Goal: Check status: Check status

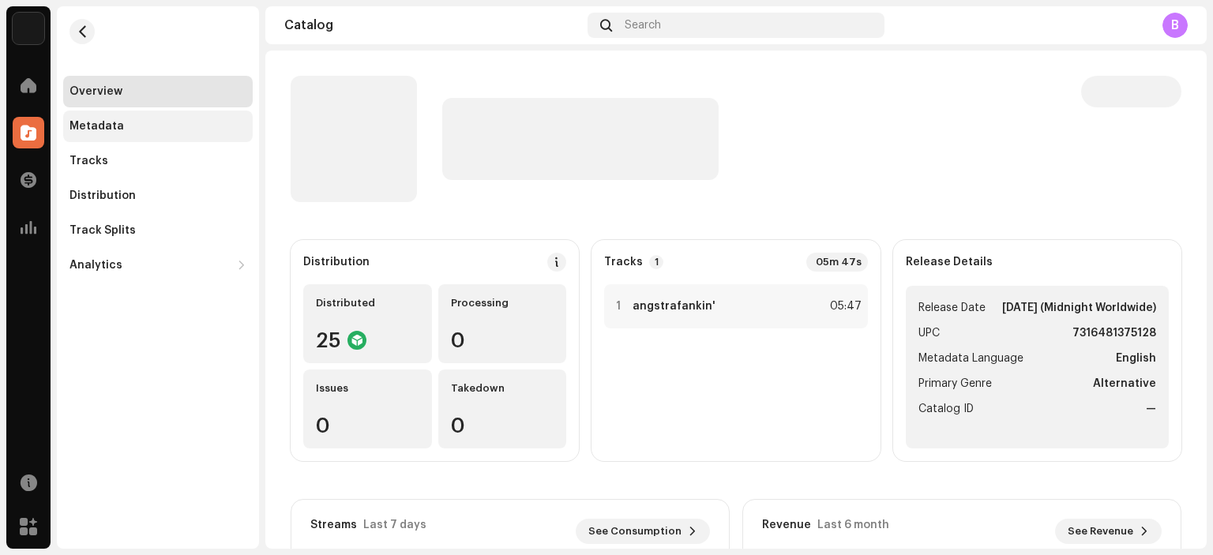
click at [96, 127] on div "Metadata" at bounding box center [96, 126] width 54 height 13
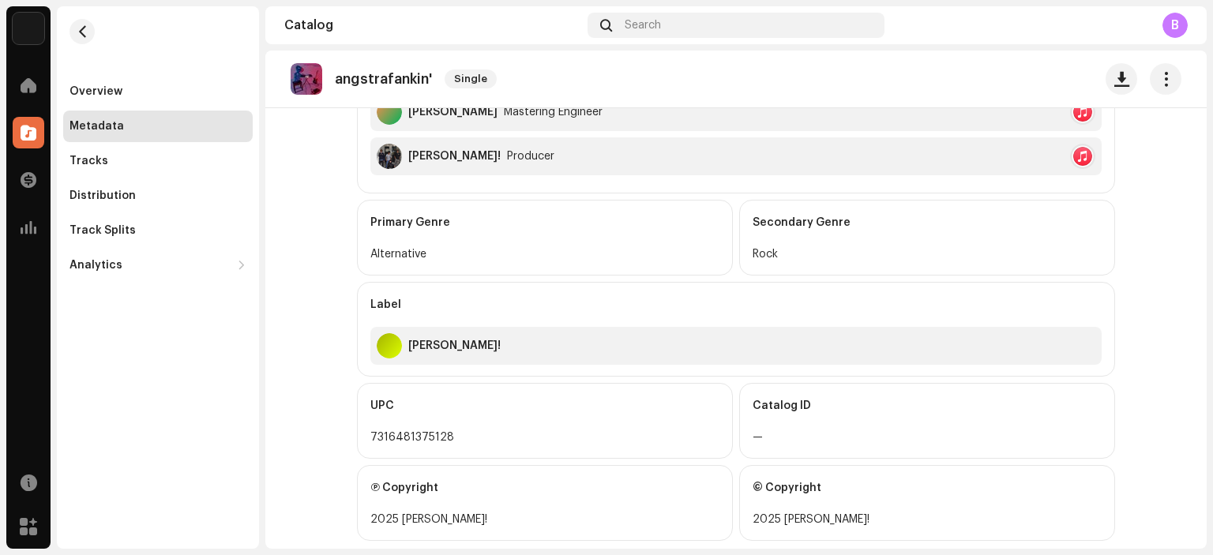
scroll to position [908, 0]
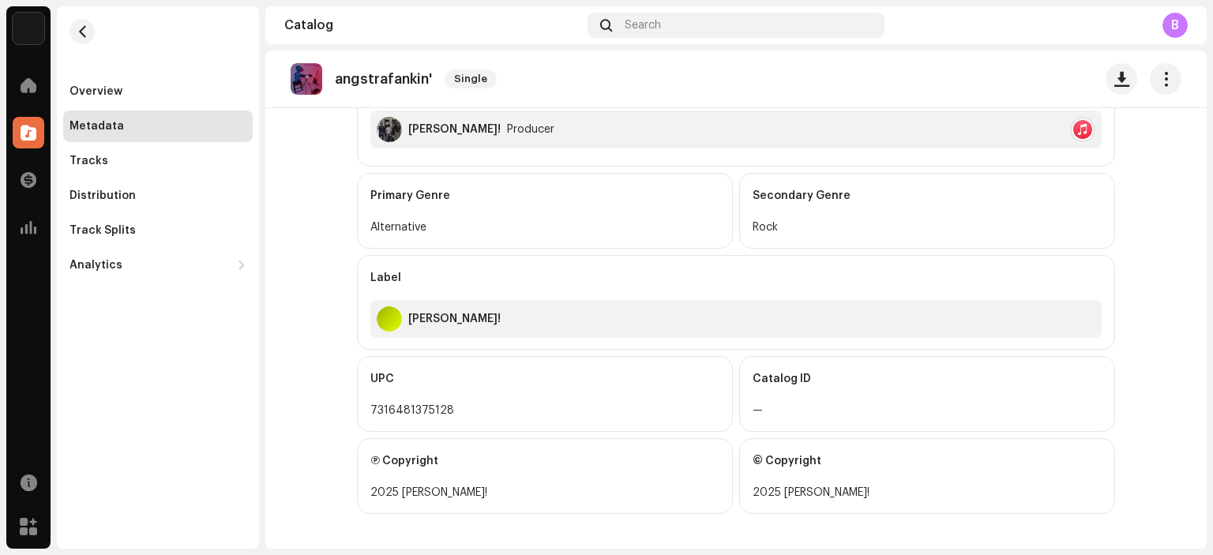
click at [813, 492] on div "2025 [PERSON_NAME]!" at bounding box center [926, 492] width 349 height 19
click at [508, 489] on div "2025 [PERSON_NAME]!" at bounding box center [544, 492] width 349 height 19
click at [755, 470] on div "© Copyright" at bounding box center [926, 461] width 349 height 44
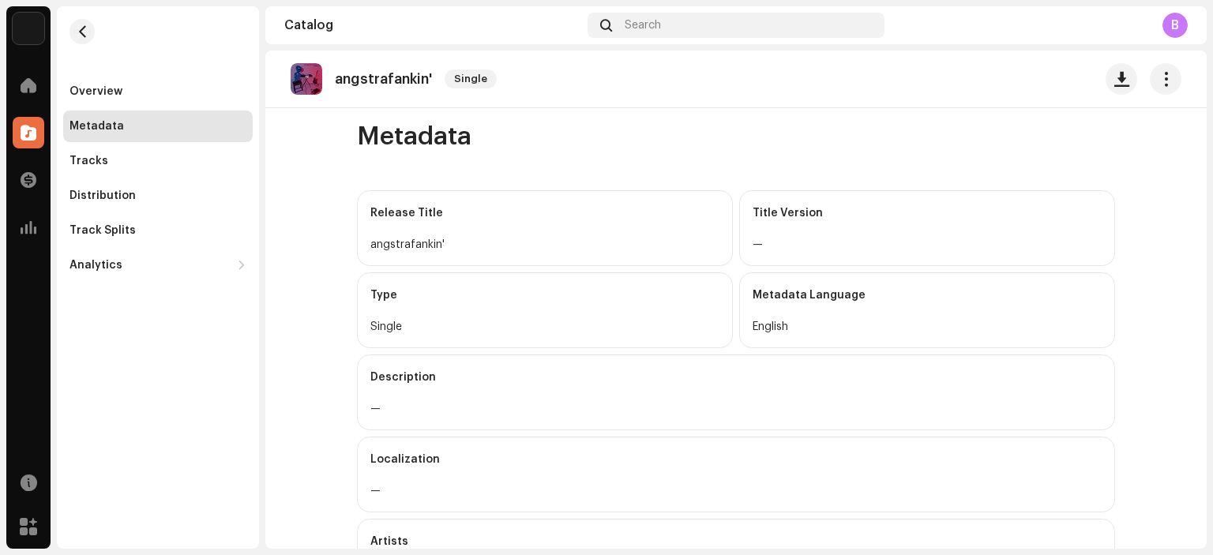
scroll to position [0, 0]
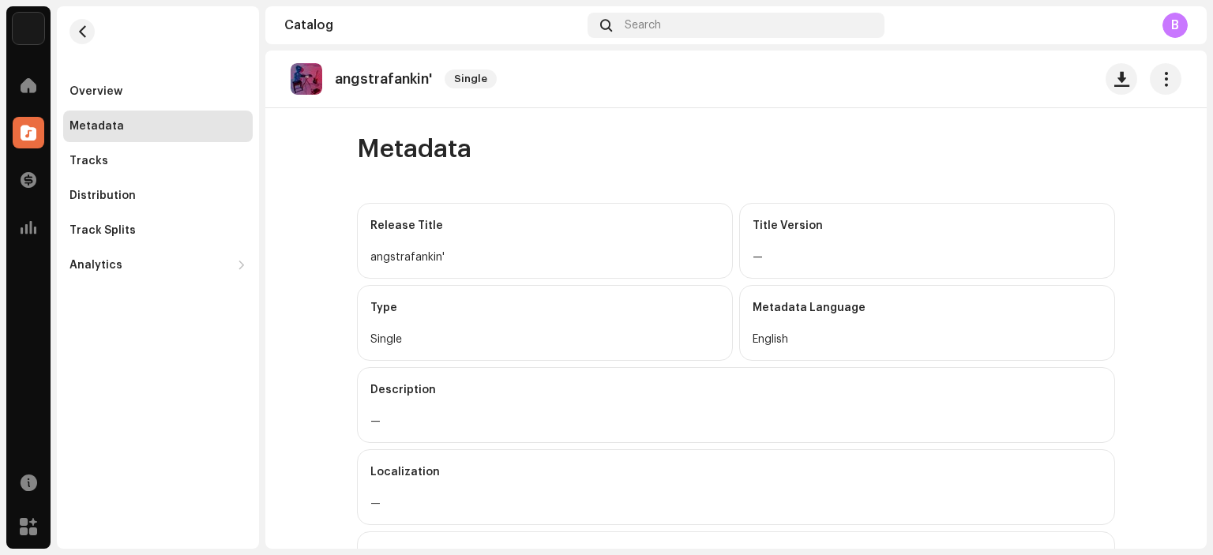
click at [299, 88] on img at bounding box center [307, 79] width 32 height 32
click at [136, 88] on div "Overview" at bounding box center [157, 91] width 177 height 13
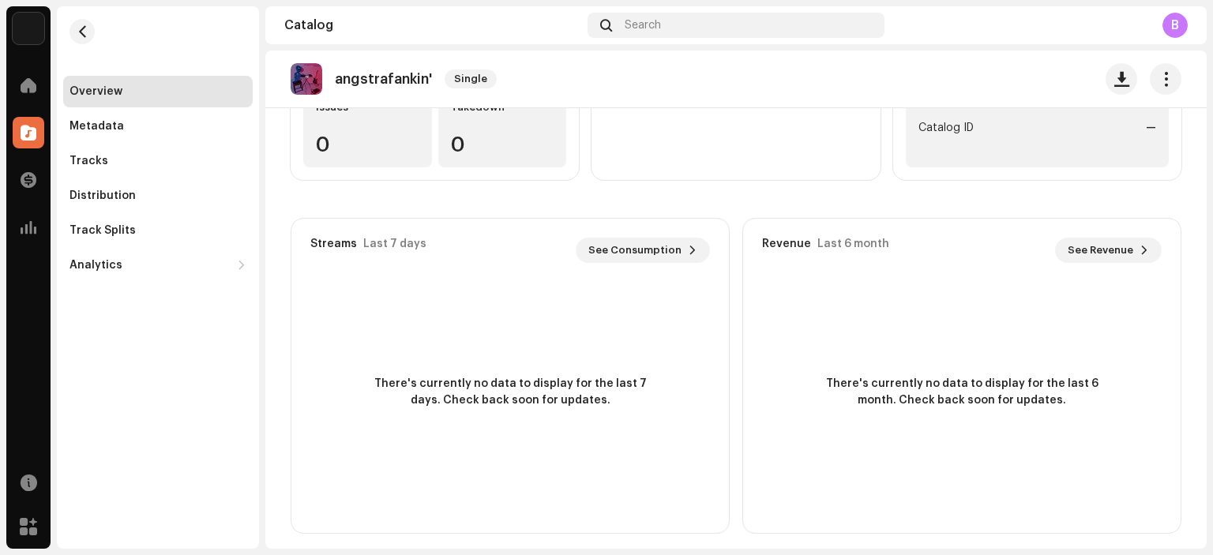
scroll to position [291, 0]
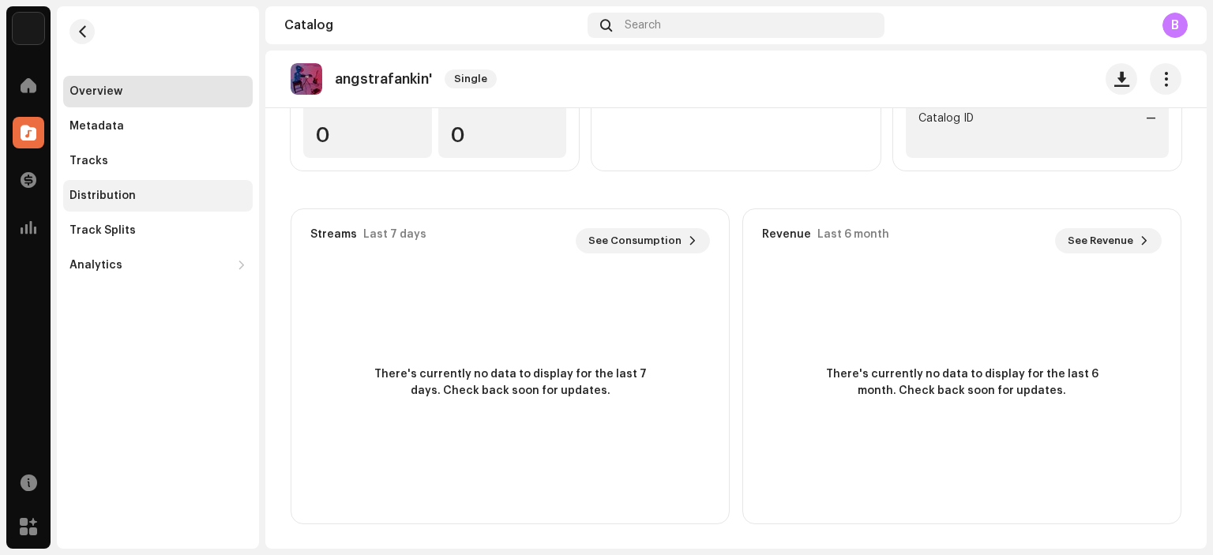
click at [111, 196] on div "Distribution" at bounding box center [102, 196] width 66 height 13
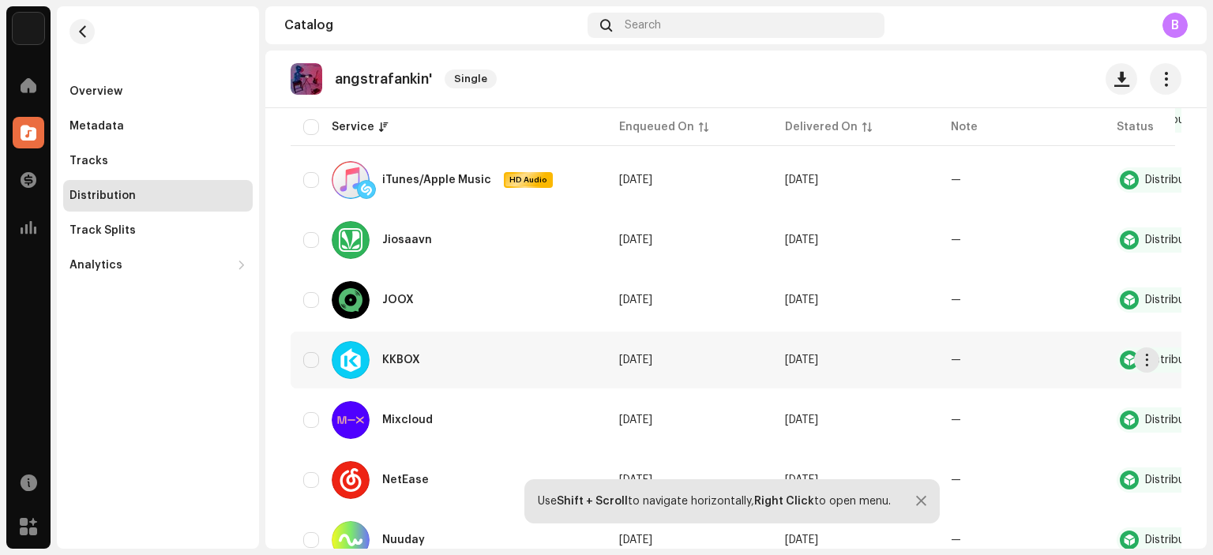
scroll to position [948, 0]
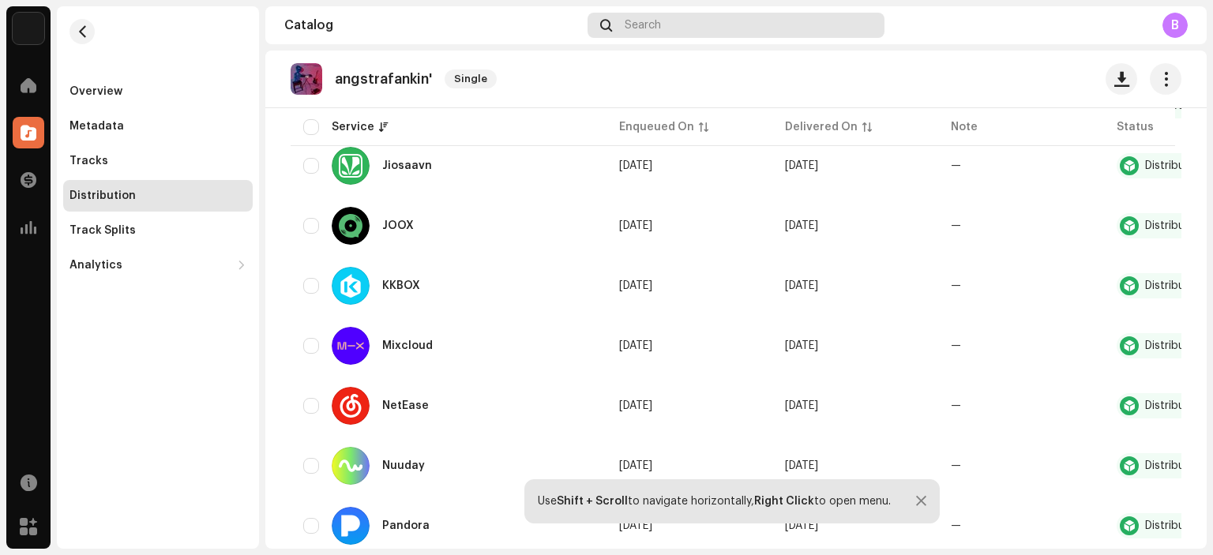
click at [707, 24] on div "Search" at bounding box center [735, 25] width 297 height 25
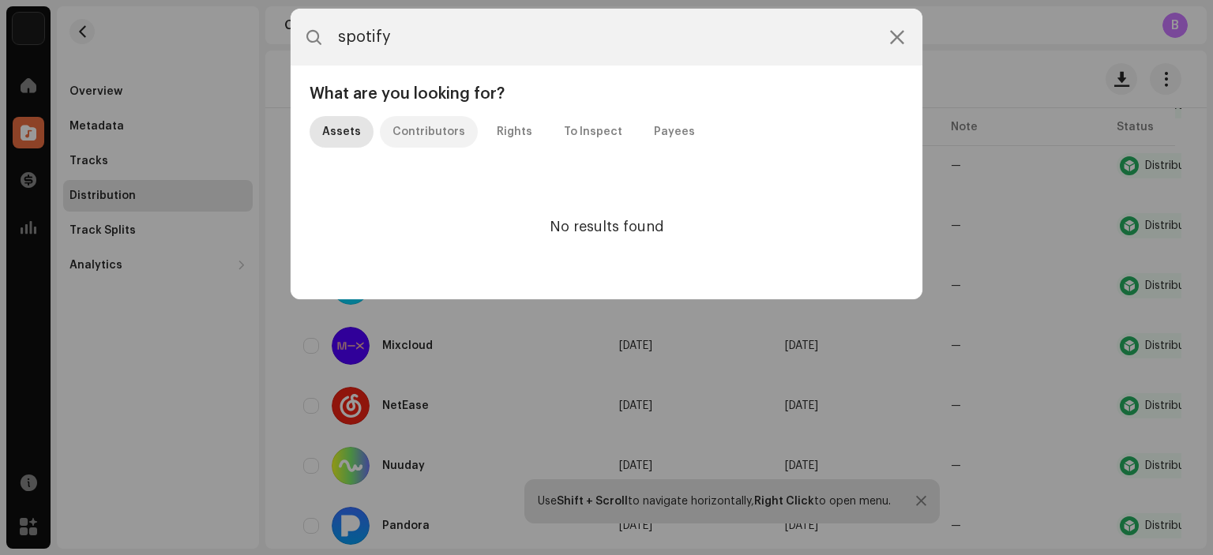
type input "spotify"
click at [428, 138] on div "Contributors" at bounding box center [428, 132] width 73 height 32
click at [901, 34] on icon at bounding box center [897, 37] width 14 height 13
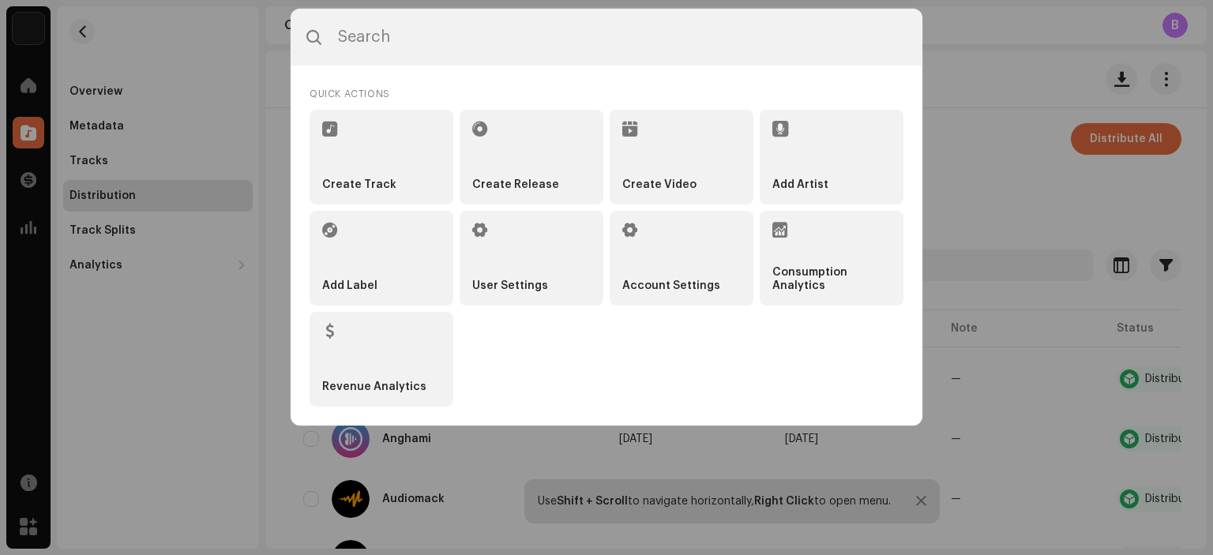
scroll to position [0, 0]
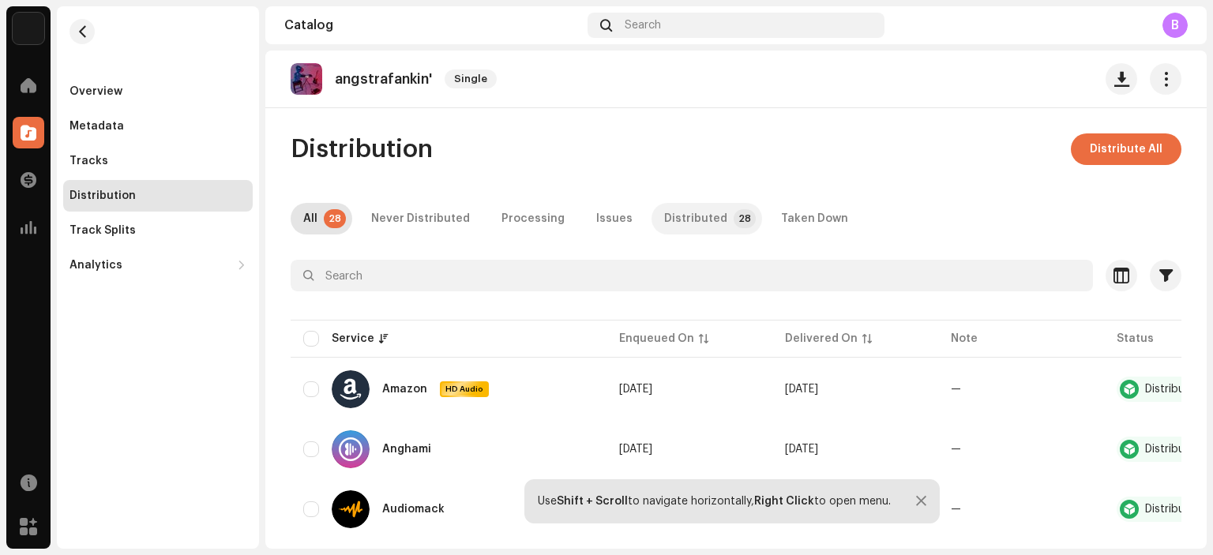
click at [651, 216] on p-tab "Distributed 28" at bounding box center [706, 219] width 111 height 32
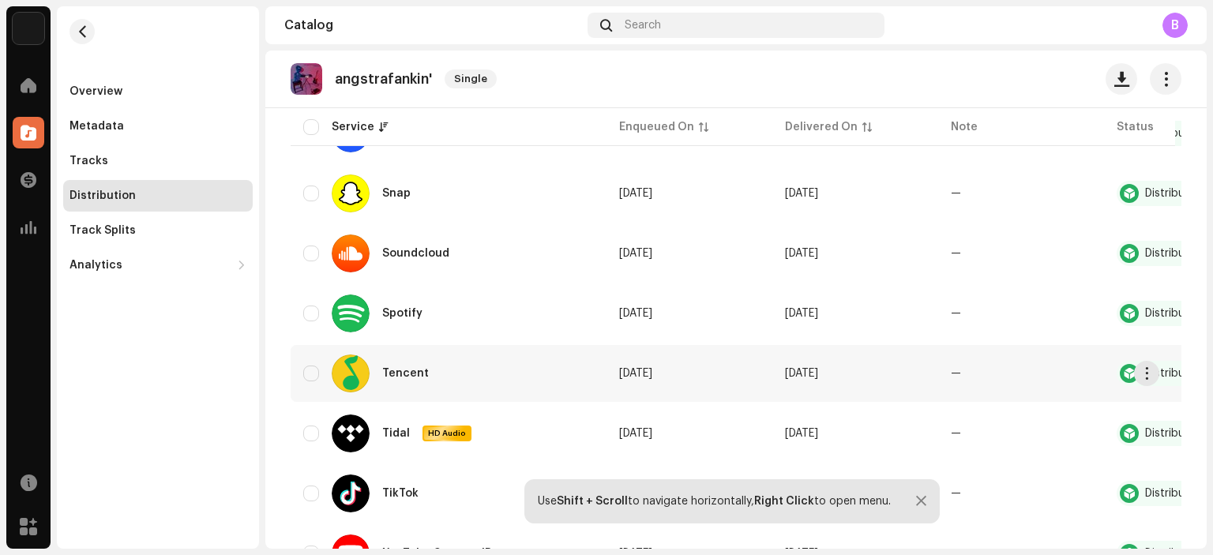
scroll to position [1402, 0]
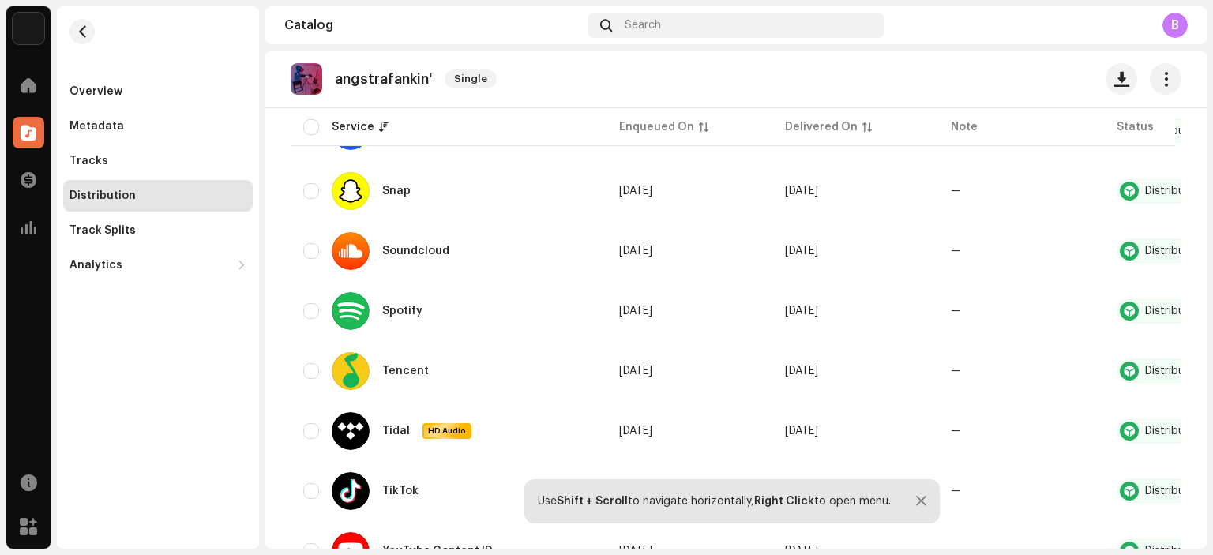
click at [923, 508] on div at bounding box center [921, 501] width 10 height 13
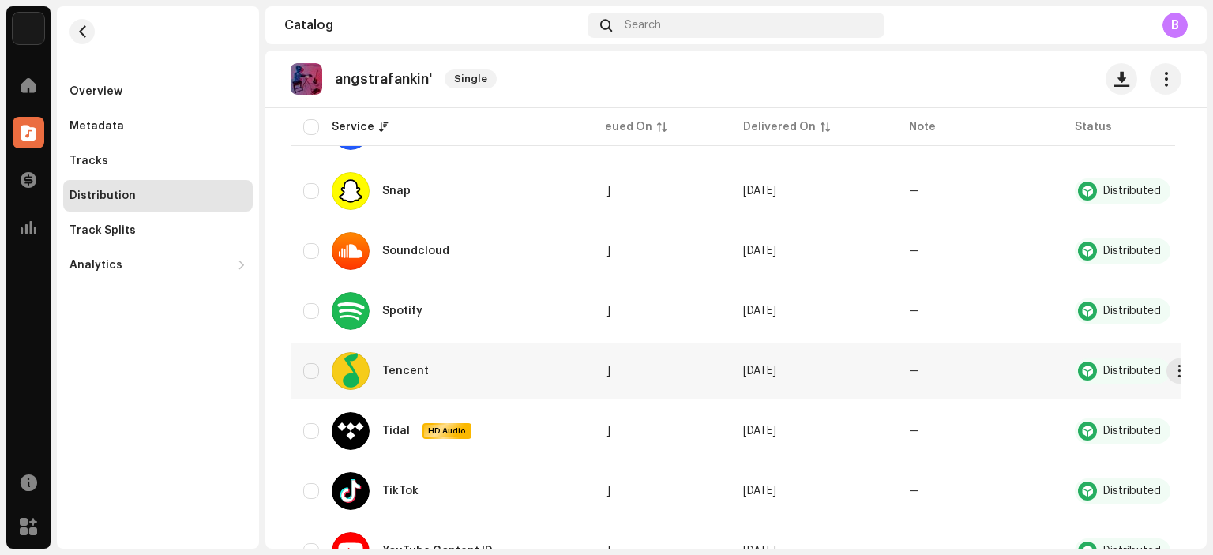
scroll to position [0, 95]
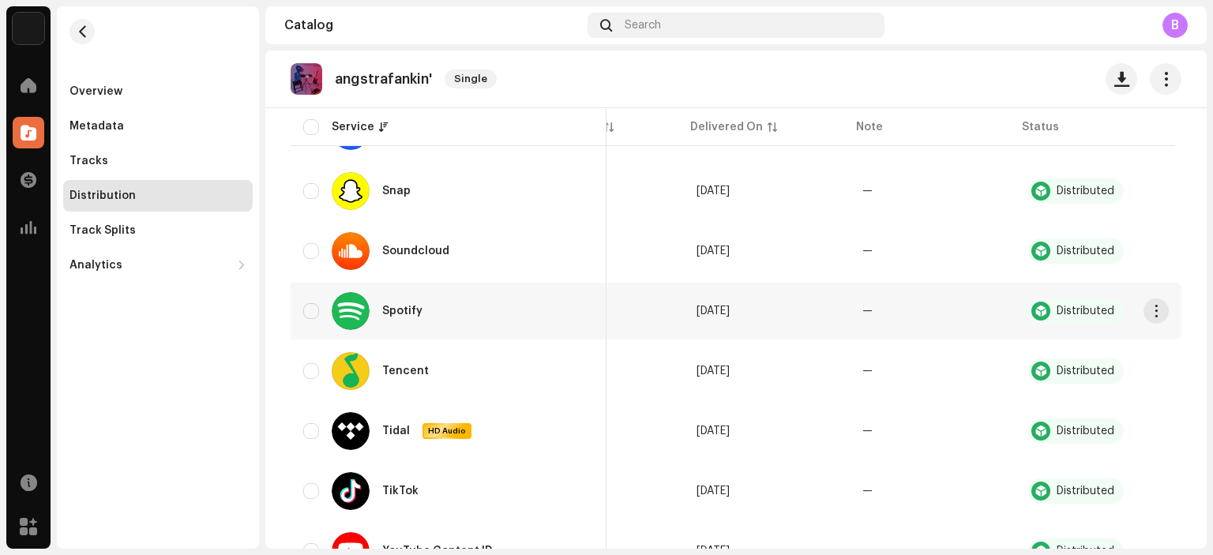
click at [373, 318] on div "Spotify" at bounding box center [383, 311] width 103 height 38
click at [1150, 309] on span "button" at bounding box center [1156, 311] width 12 height 13
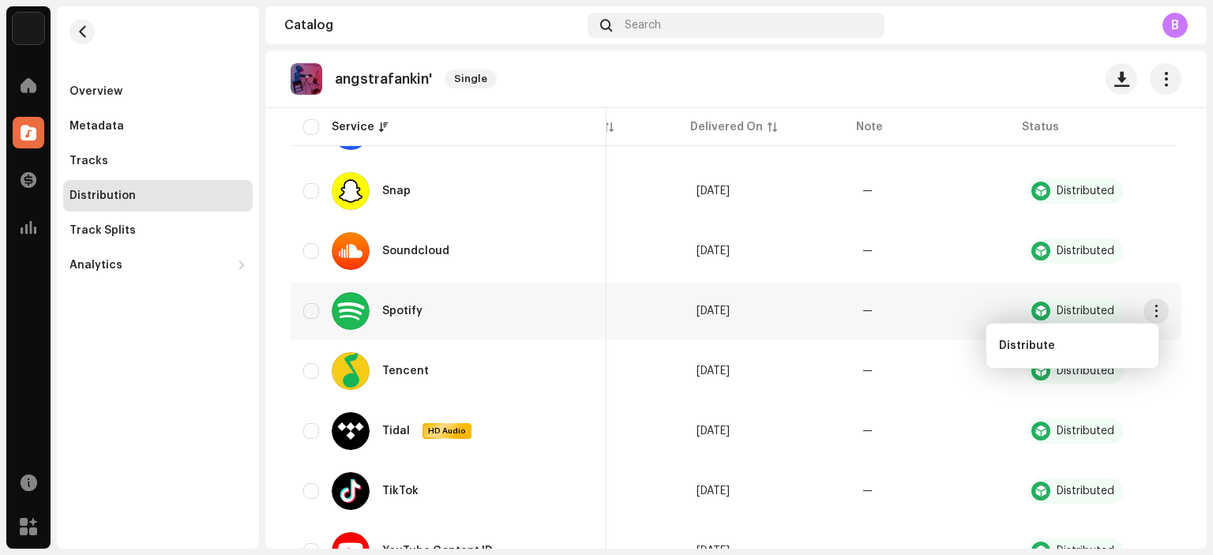
click at [970, 43] on div "Catalog Search B" at bounding box center [735, 25] width 941 height 38
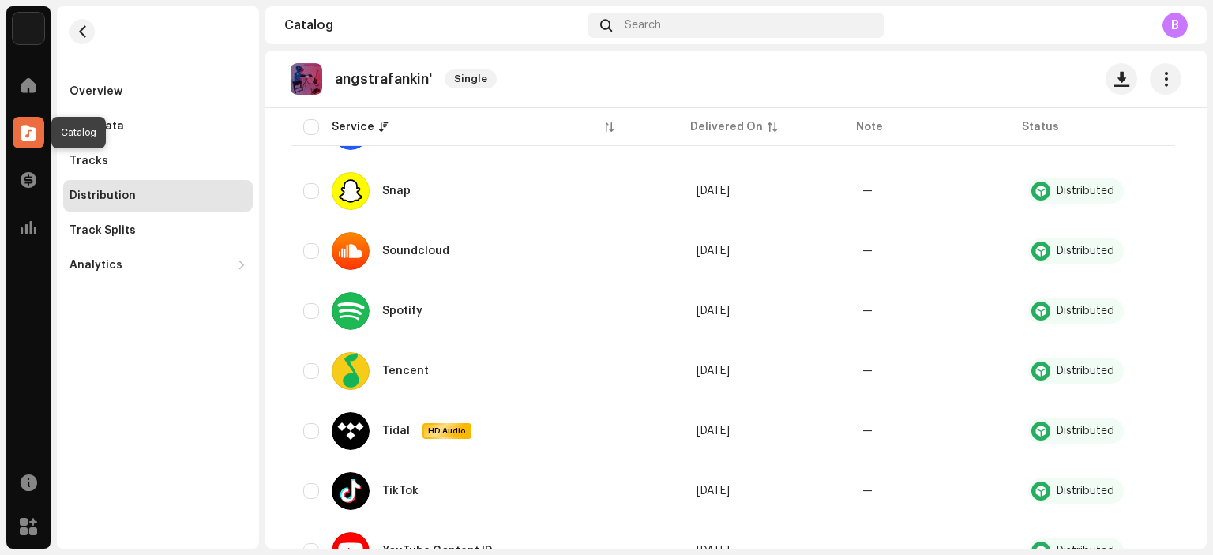
click at [32, 126] on span at bounding box center [29, 132] width 16 height 13
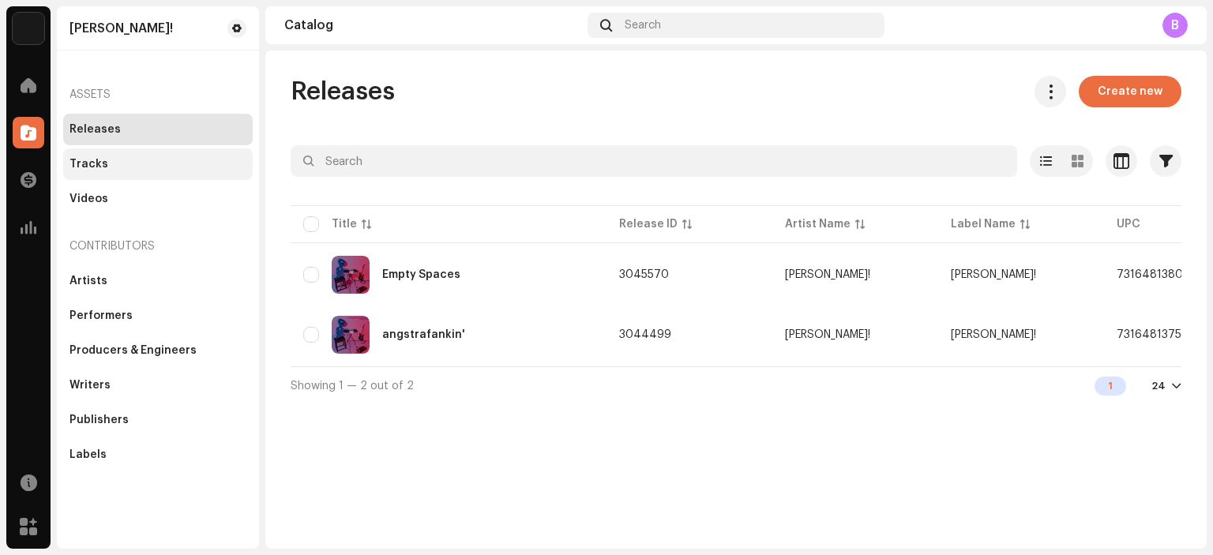
click at [111, 165] on div "Tracks" at bounding box center [157, 164] width 177 height 13
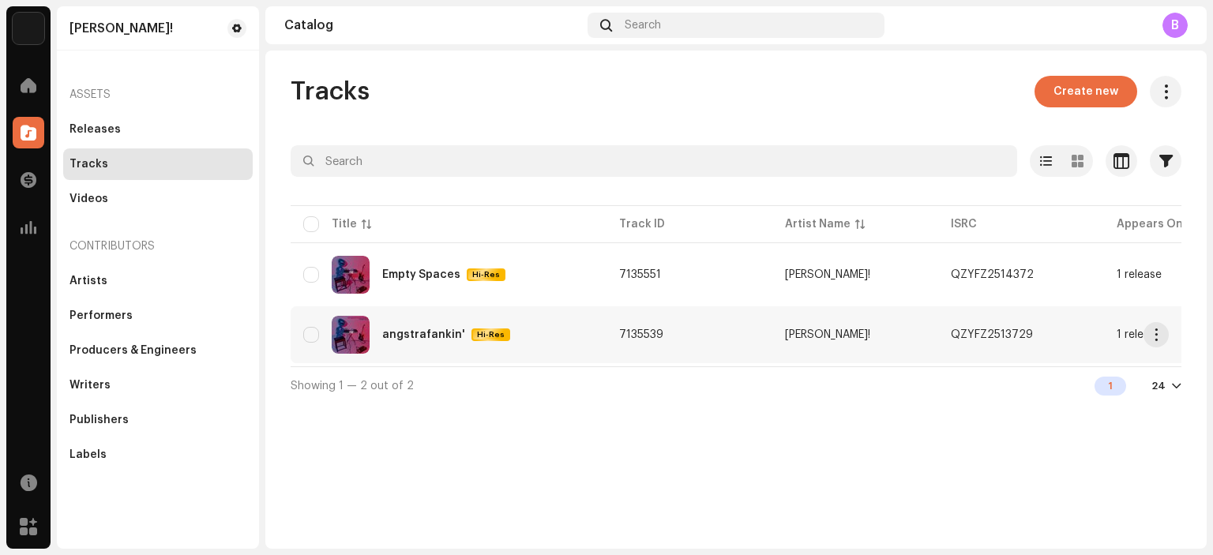
click at [597, 341] on td "angstrafankin' Hi-Res" at bounding box center [449, 334] width 316 height 57
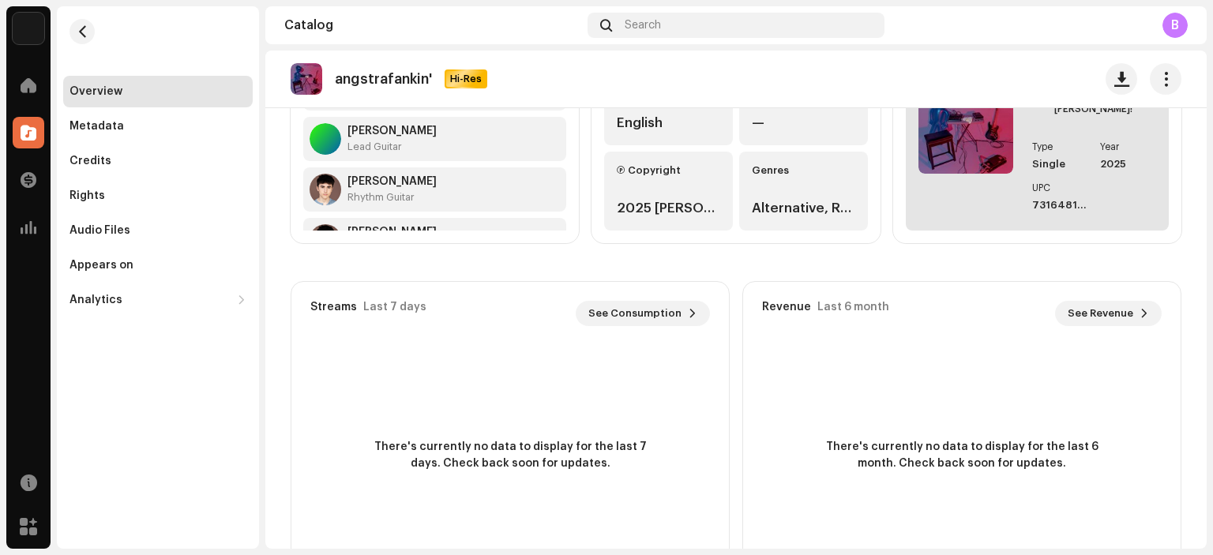
scroll to position [212, 0]
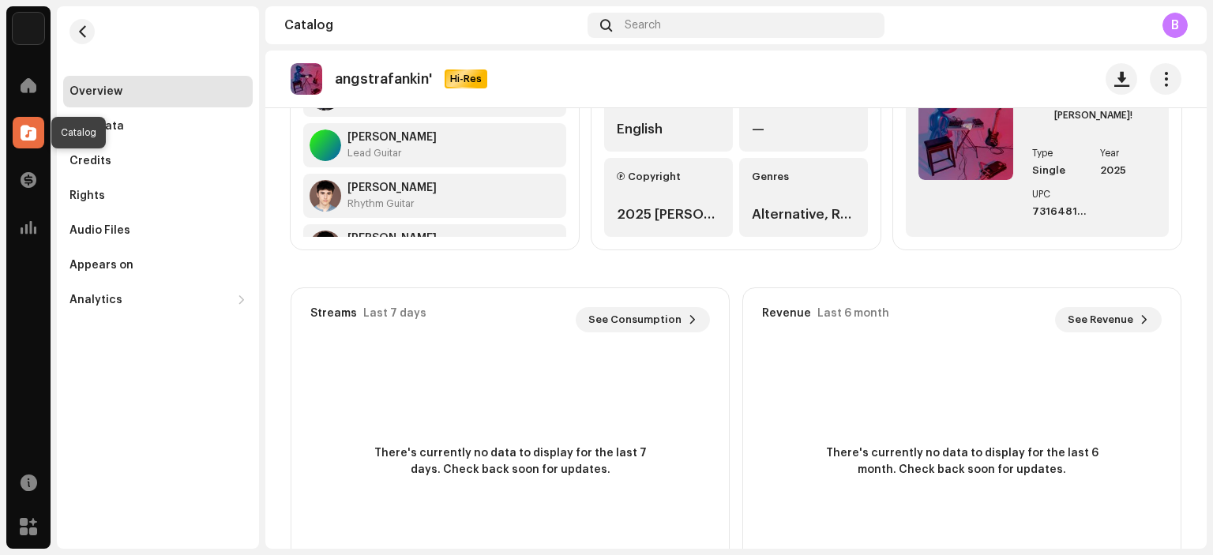
click at [27, 137] on span at bounding box center [29, 132] width 16 height 13
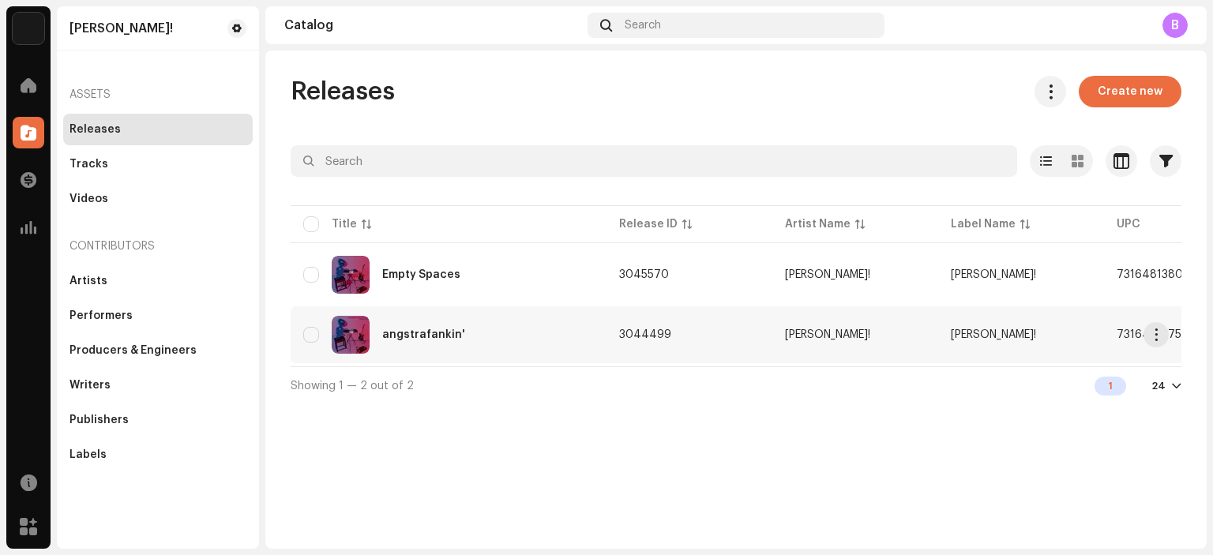
click at [433, 340] on div "angstrafankin'" at bounding box center [448, 335] width 291 height 38
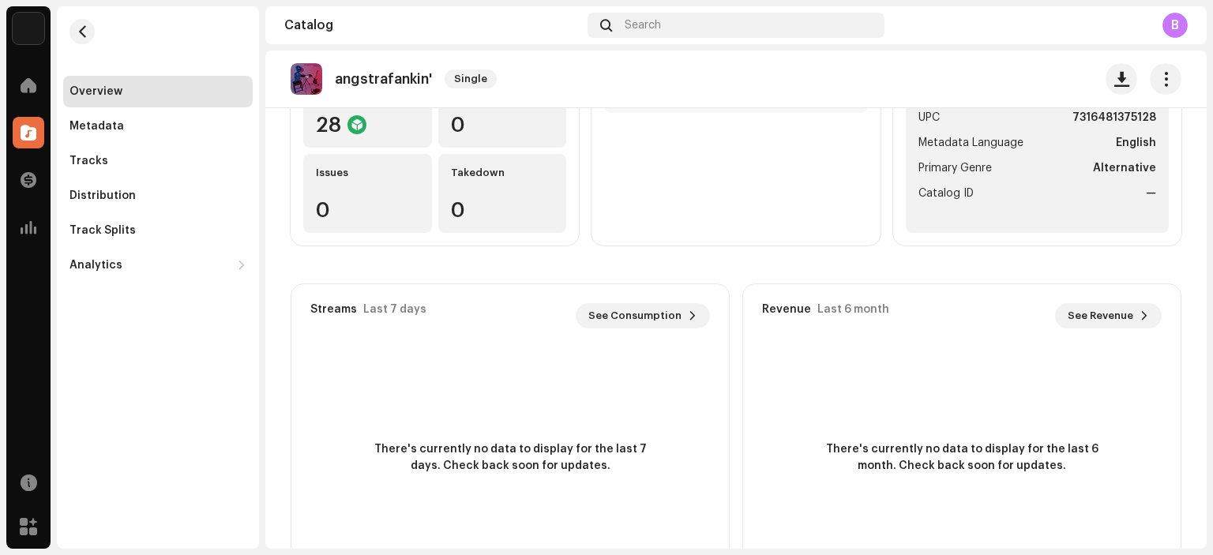
scroll to position [212, 0]
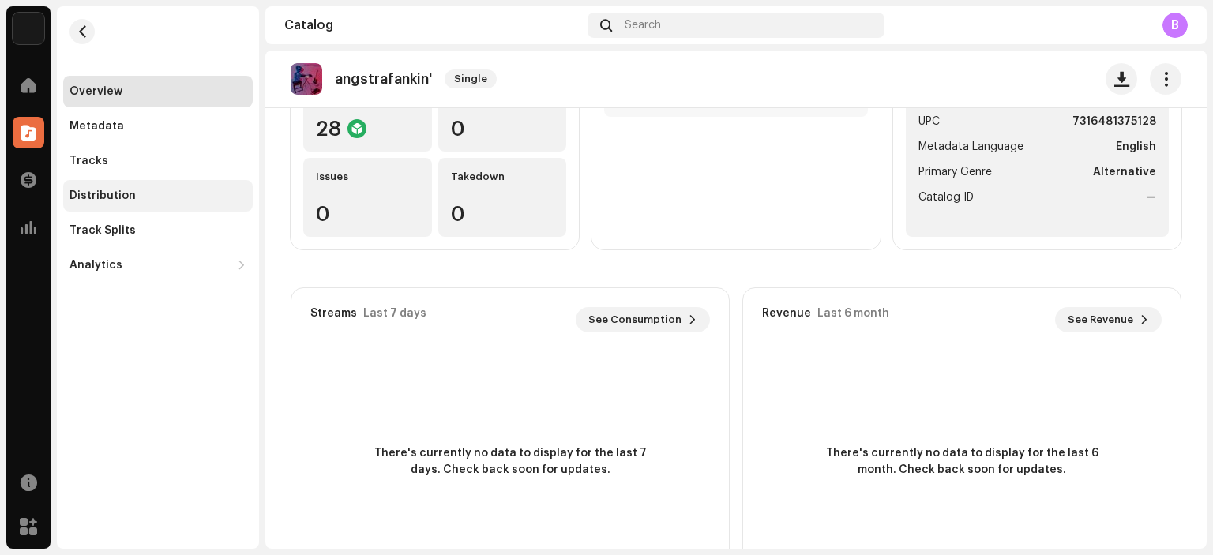
click at [122, 187] on div "Distribution" at bounding box center [158, 196] width 190 height 32
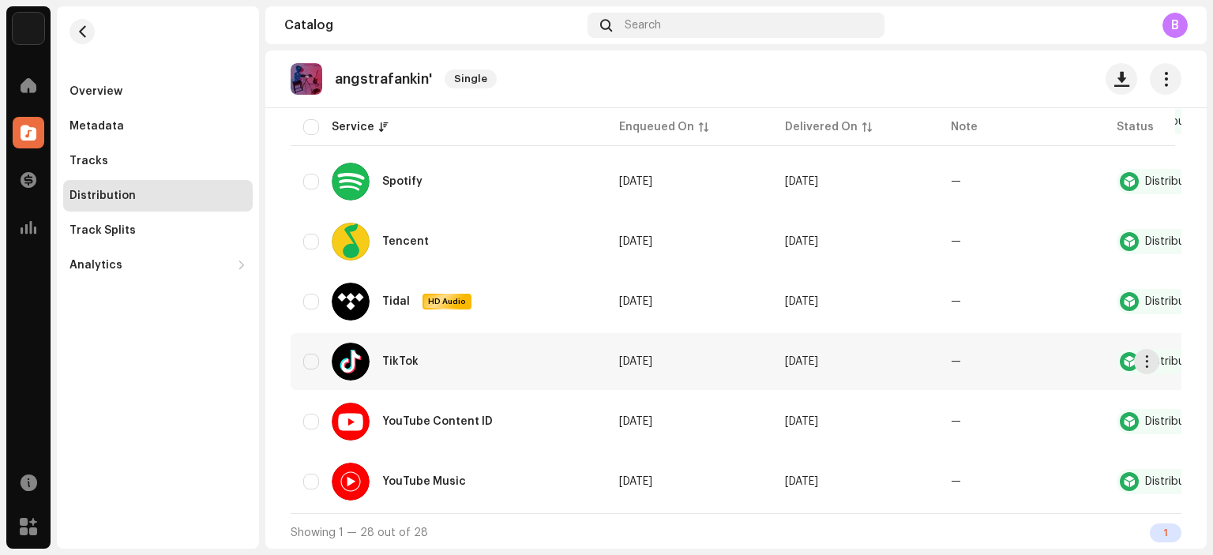
scroll to position [1527, 0]
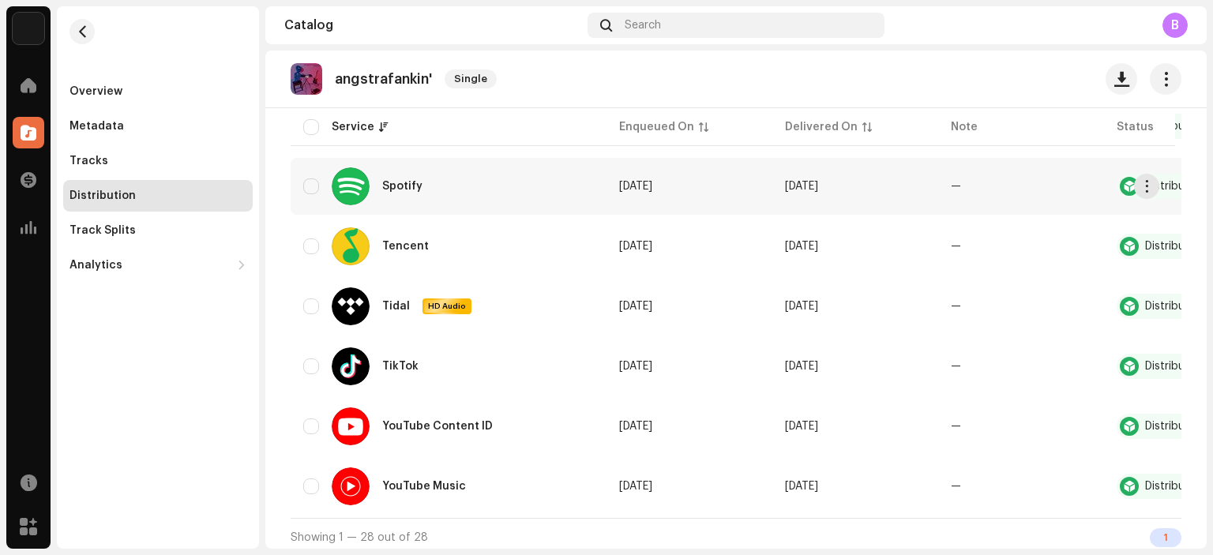
click at [496, 177] on div "Spotify" at bounding box center [448, 186] width 291 height 38
click at [1148, 182] on span "button" at bounding box center [1147, 186] width 12 height 13
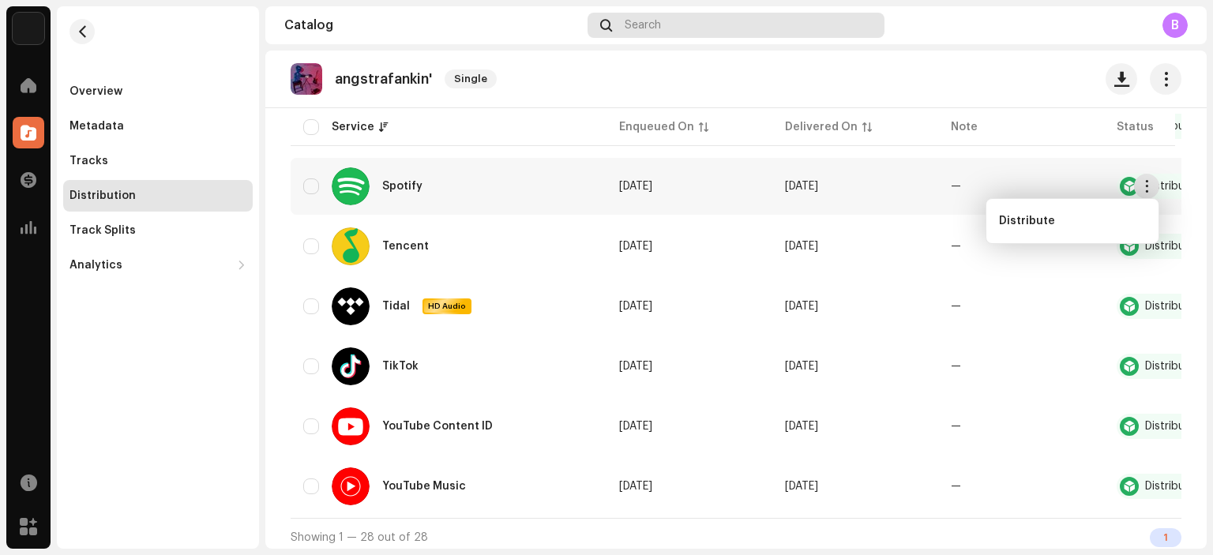
click at [735, 21] on div "Search" at bounding box center [735, 25] width 297 height 25
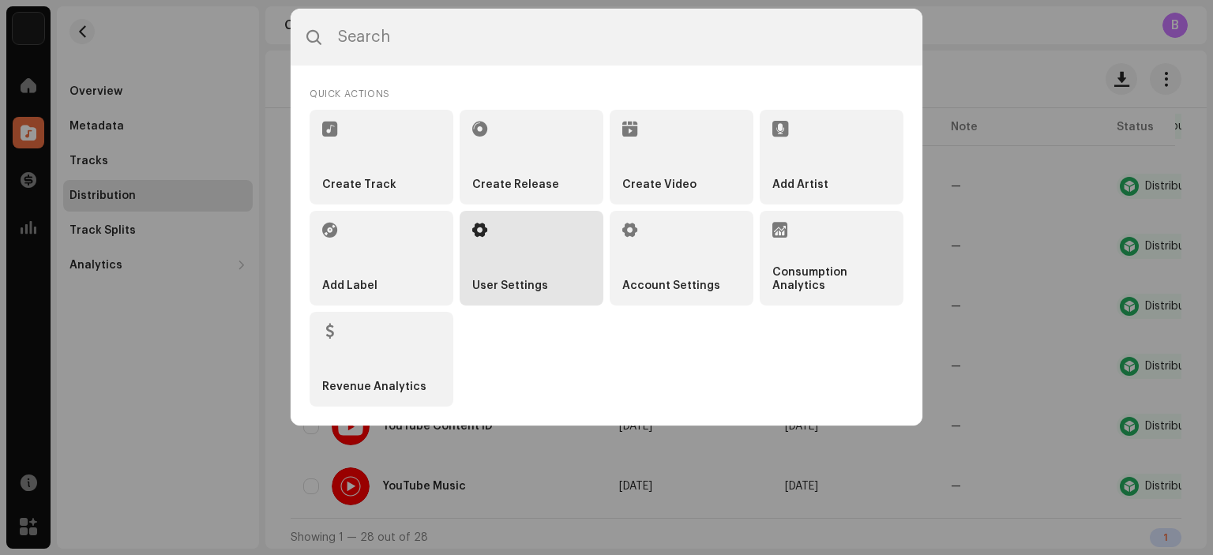
click at [479, 223] on span at bounding box center [479, 229] width 15 height 13
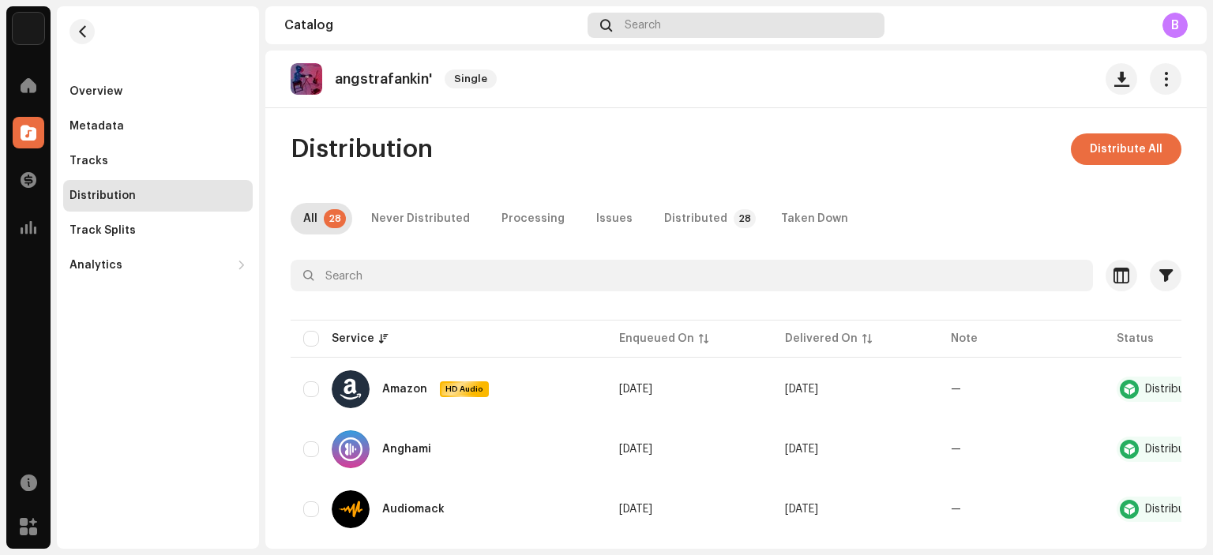
click at [662, 37] on div "Search" at bounding box center [735, 25] width 297 height 25
